Goal: Task Accomplishment & Management: Manage account settings

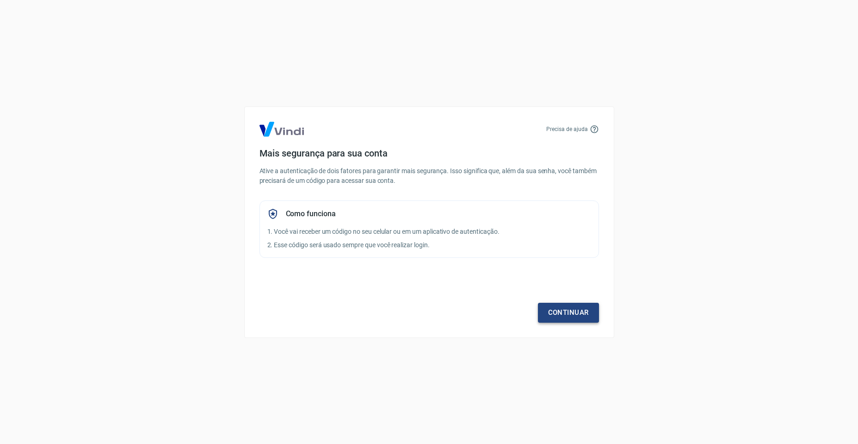
click at [574, 313] on link "Continuar" at bounding box center [568, 312] width 61 height 19
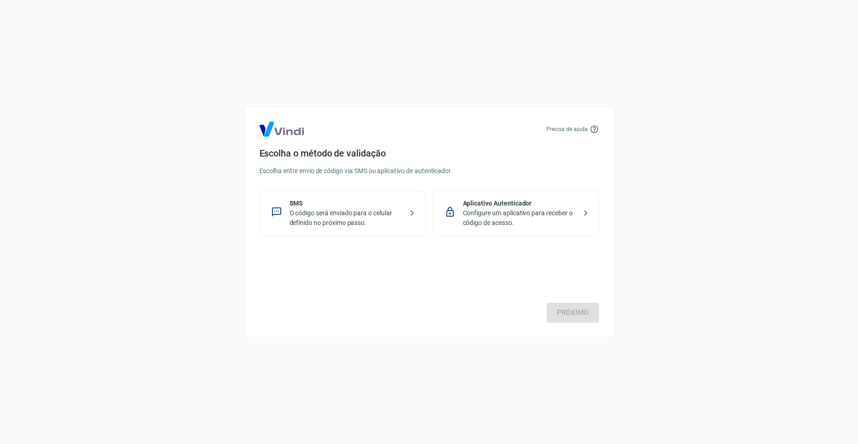
click at [492, 211] on p "Configure um aplicativo para receber o código de acesso." at bounding box center [519, 217] width 113 height 19
click at [574, 321] on link "Próximo" at bounding box center [573, 312] width 52 height 19
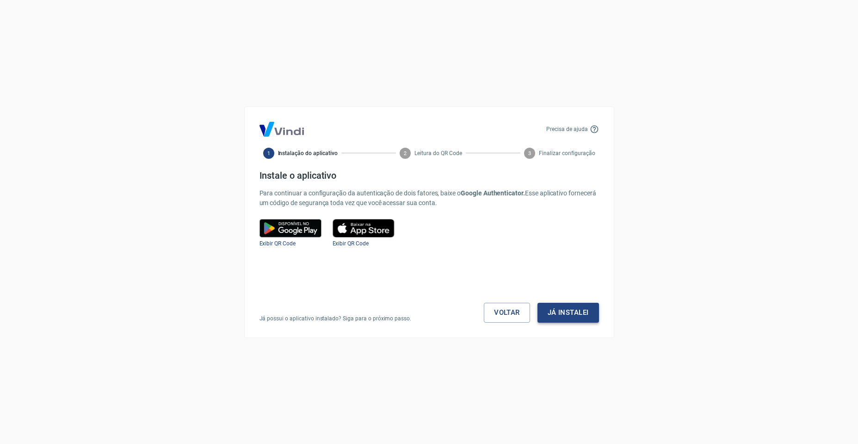
click at [575, 313] on button "Já instalei" at bounding box center [569, 312] width 62 height 19
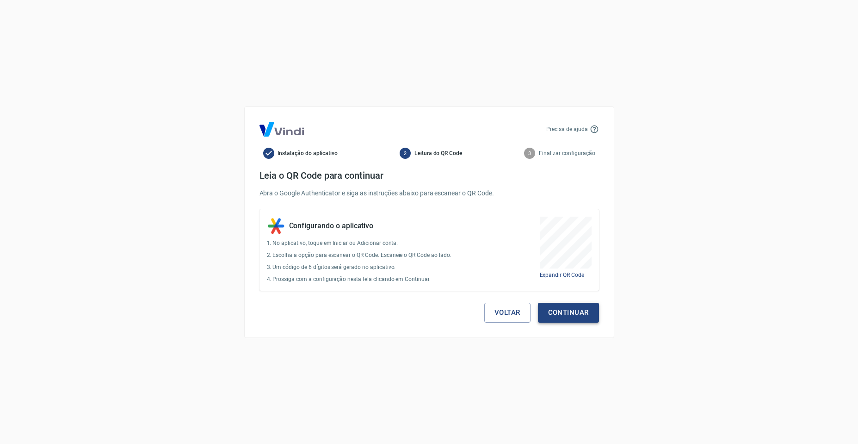
click at [578, 317] on button "Continuar" at bounding box center [568, 312] width 61 height 19
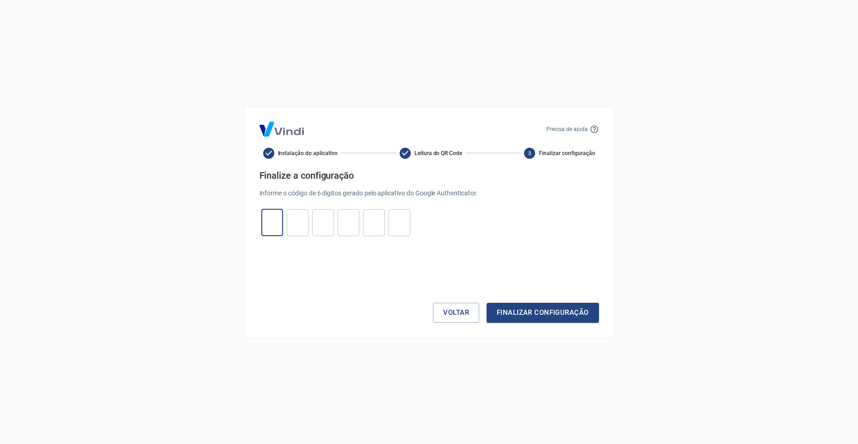
click at [279, 223] on input "tel" at bounding box center [272, 222] width 22 height 20
type input "9"
type input "4"
type input "1"
type input "2"
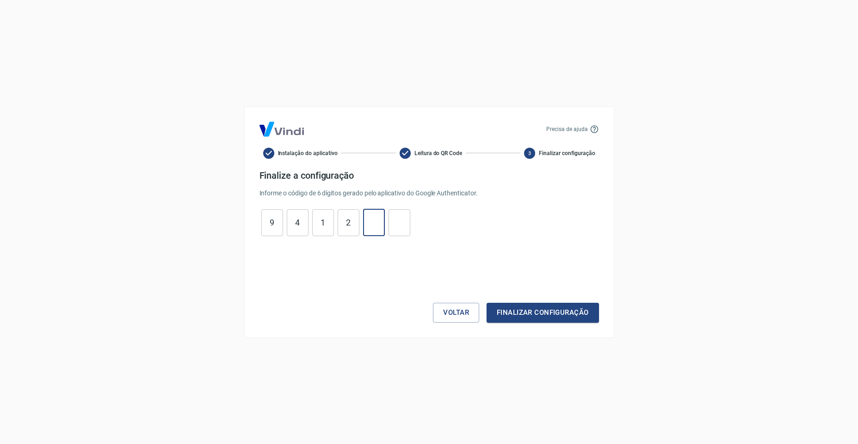
type input "7"
type input "0"
click at [487, 303] on button "Finalizar configuração" at bounding box center [543, 312] width 112 height 19
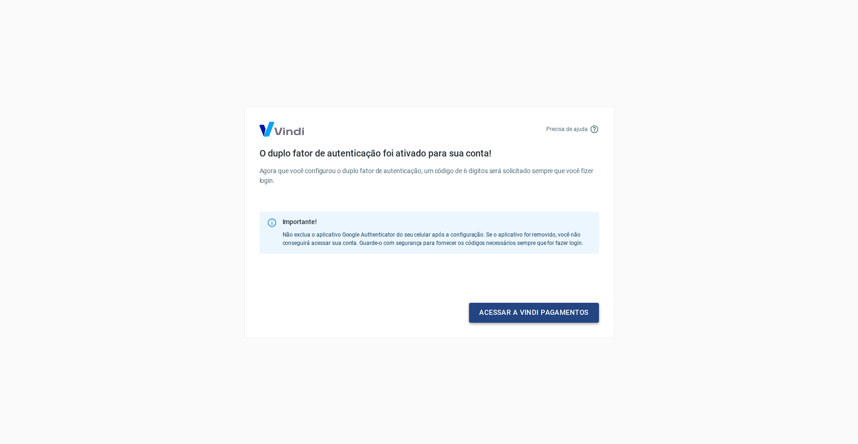
click at [540, 316] on link "Acessar a Vindi pagamentos" at bounding box center [534, 312] width 130 height 19
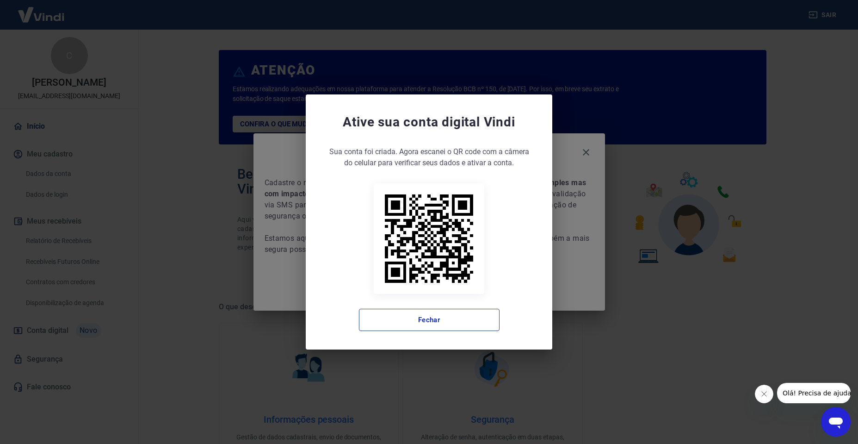
click at [474, 315] on button "Fechar" at bounding box center [429, 320] width 141 height 22
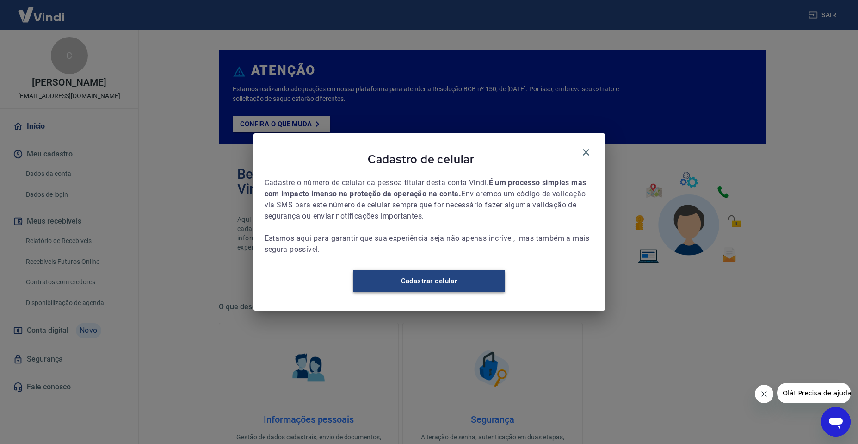
click at [460, 286] on link "Cadastrar celular" at bounding box center [429, 281] width 152 height 22
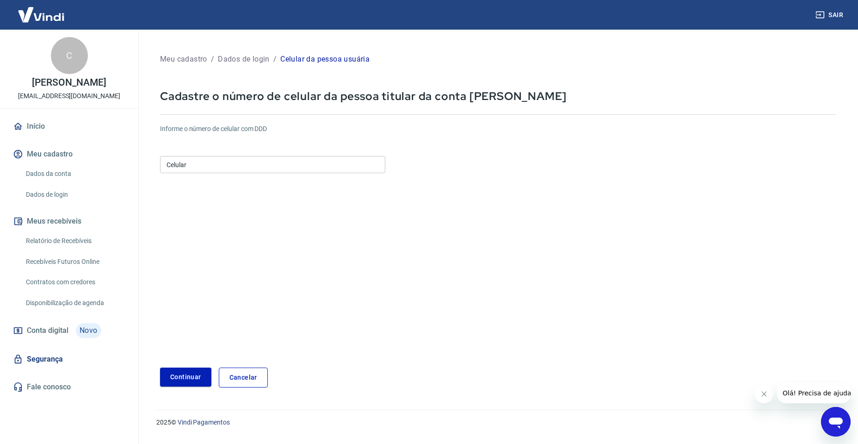
click at [255, 172] on input "Celular" at bounding box center [272, 164] width 225 height 17
type input "[PHONE_NUMBER]"
click at [190, 379] on button "Continuar" at bounding box center [185, 376] width 51 height 19
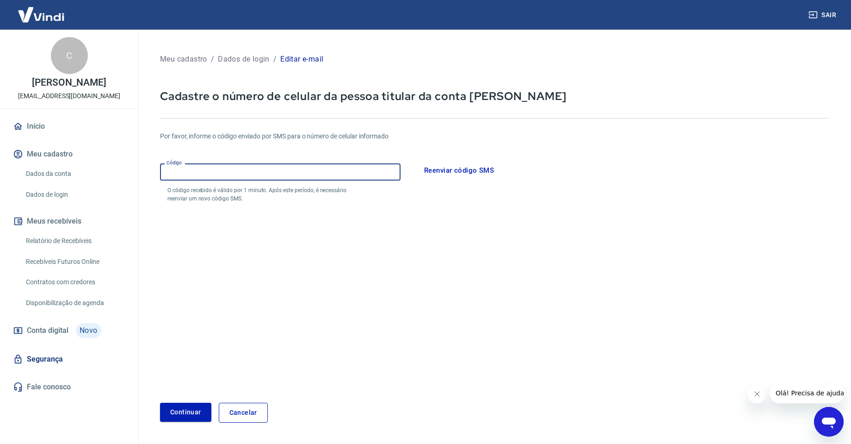
click at [360, 165] on input "Código" at bounding box center [280, 171] width 241 height 17
type input "616519"
click at [160, 403] on button "Continuar" at bounding box center [185, 412] width 51 height 19
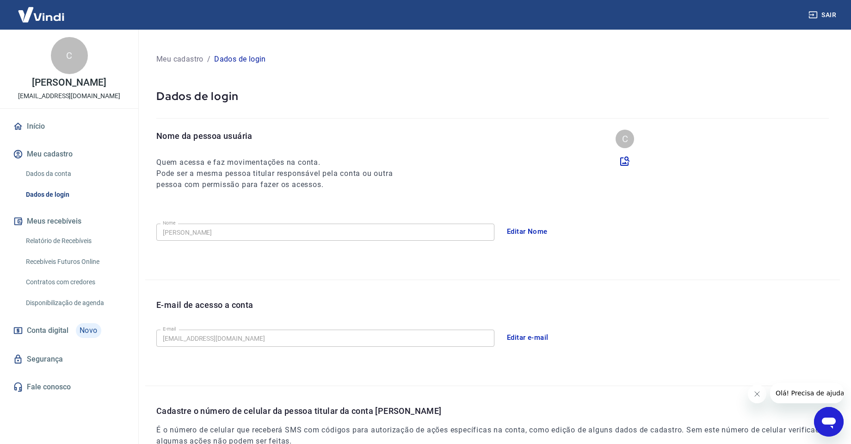
click at [51, 9] on img at bounding box center [41, 14] width 60 height 28
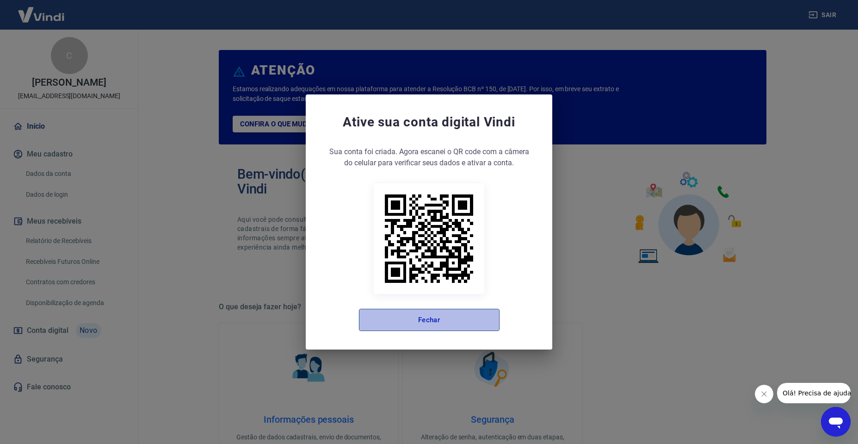
click at [455, 316] on button "Fechar" at bounding box center [429, 320] width 141 height 22
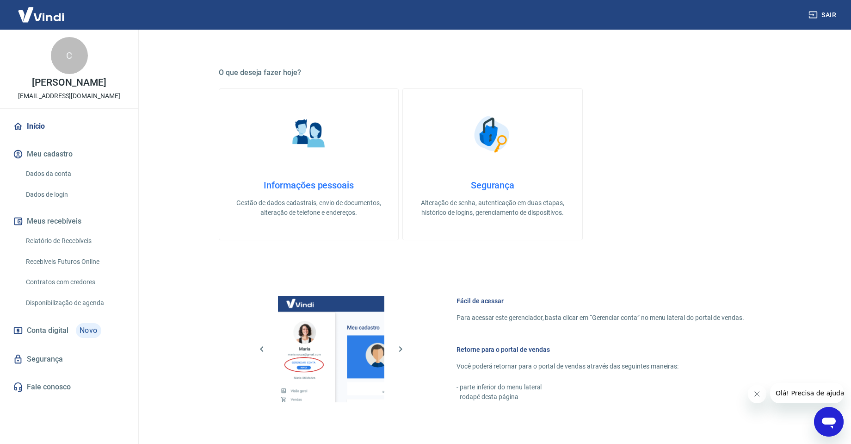
scroll to position [373, 0]
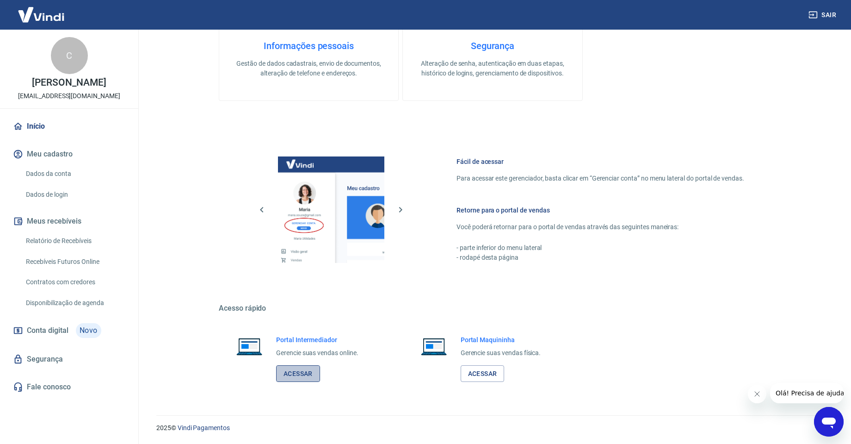
click at [306, 377] on link "Acessar" at bounding box center [298, 373] width 44 height 17
